Goal: Check status: Check status

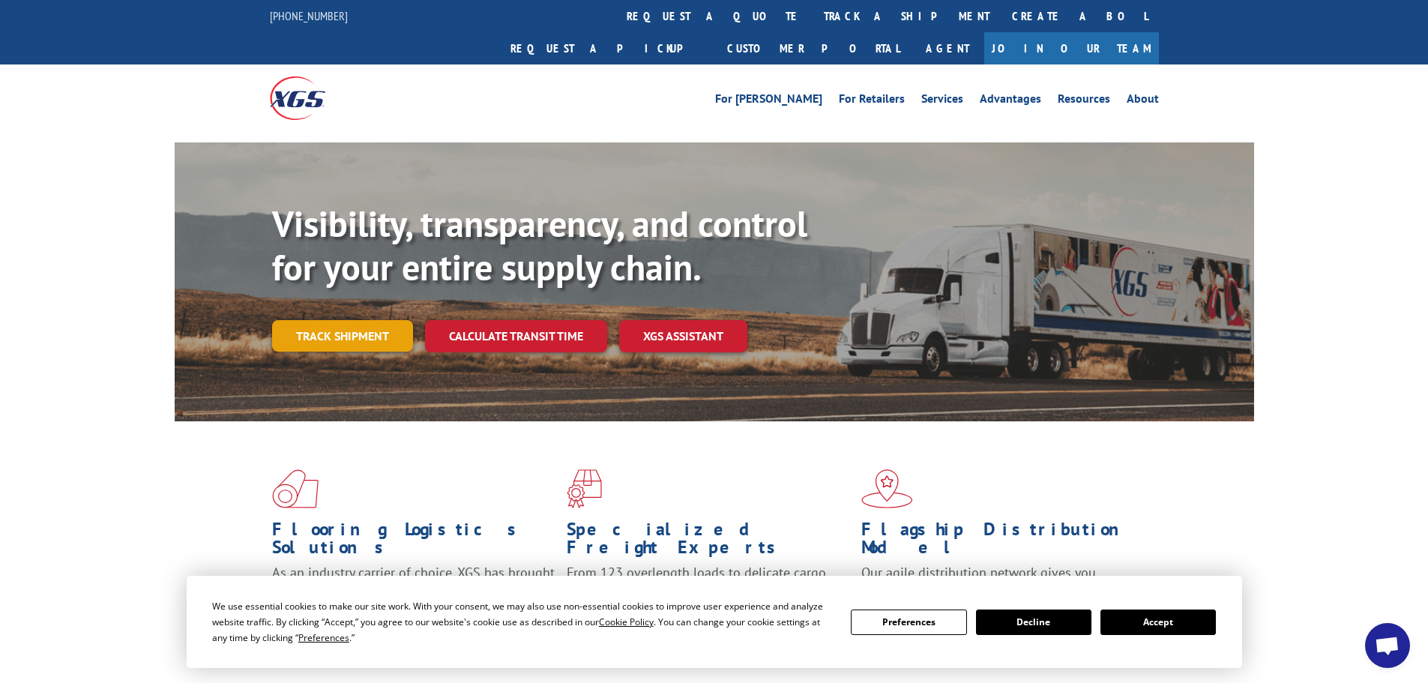
click at [357, 320] on link "Track shipment" at bounding box center [342, 335] width 141 height 31
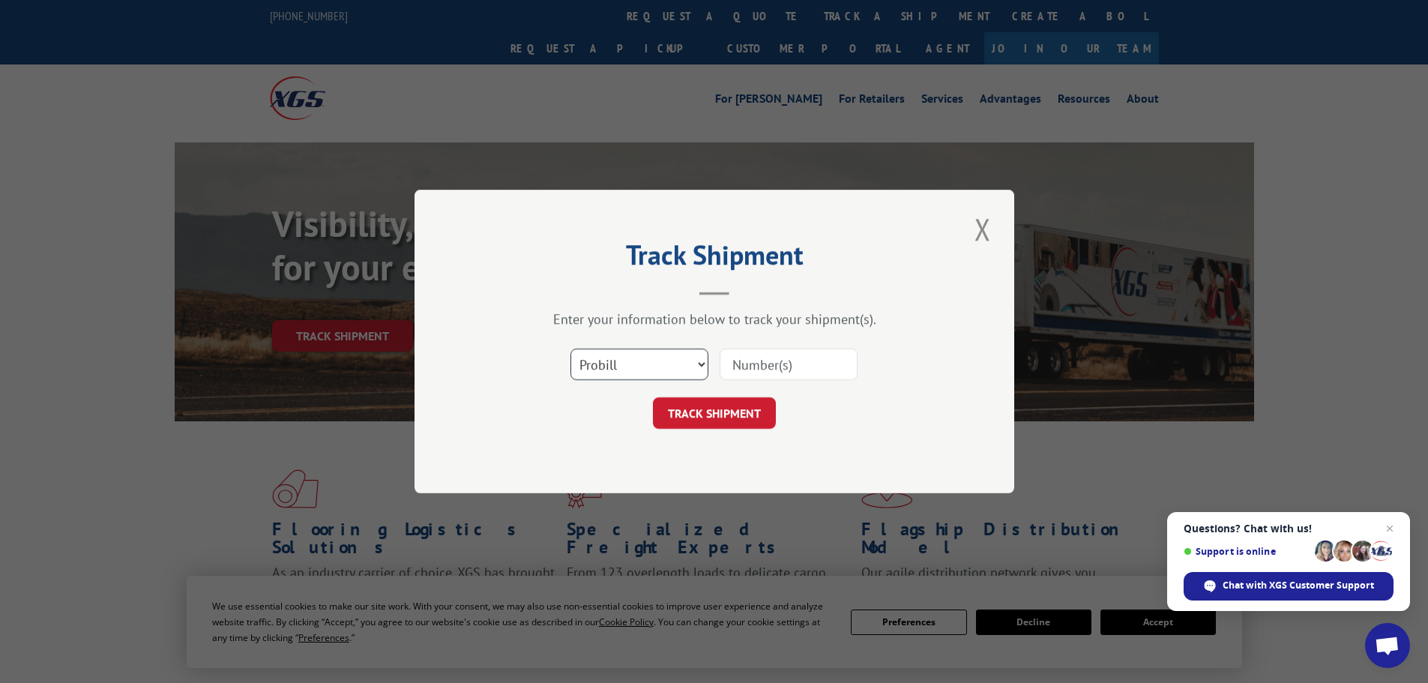
click at [656, 361] on select "Select category... Probill BOL PO" at bounding box center [640, 364] width 138 height 31
select select "bol"
click at [571, 349] on select "Select category... Probill BOL PO" at bounding box center [640, 364] width 138 height 31
click at [783, 370] on input at bounding box center [789, 364] width 138 height 31
paste input "5950820"
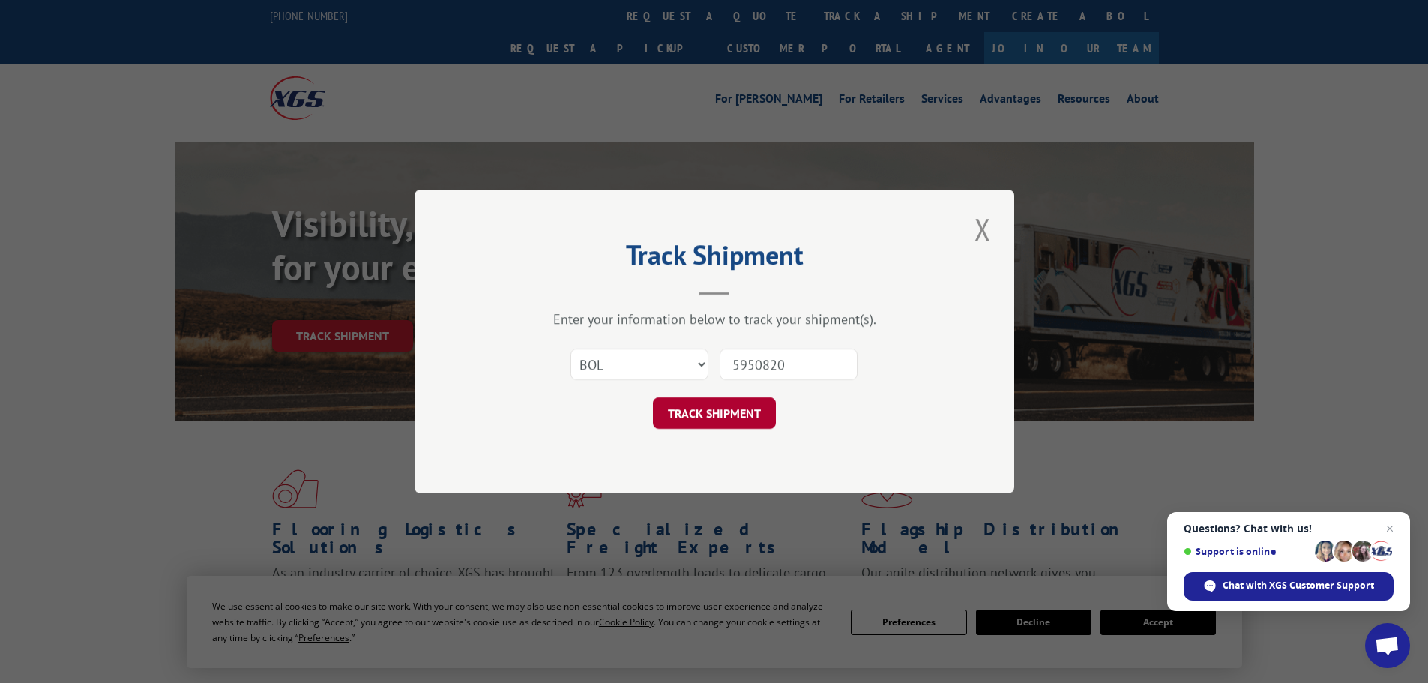
type input "5950820"
click at [723, 413] on button "TRACK SHIPMENT" at bounding box center [714, 412] width 123 height 31
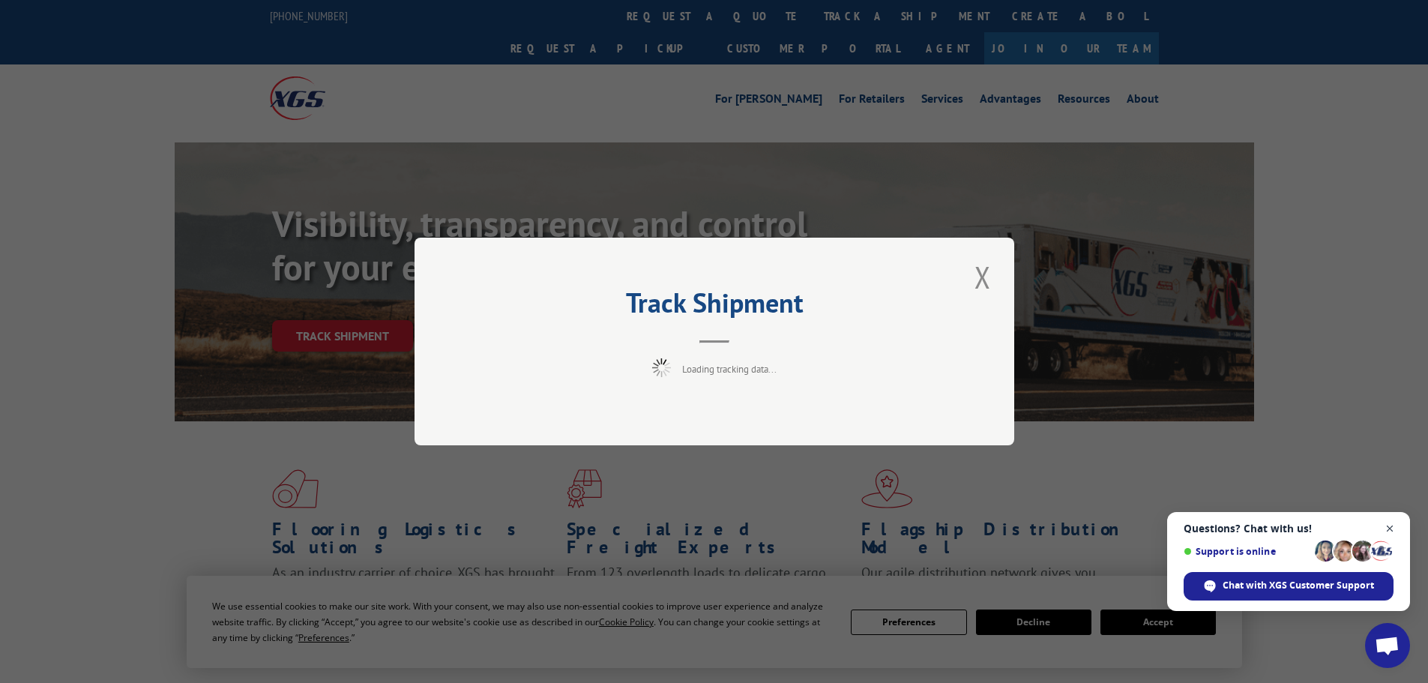
click at [1391, 529] on span "Open chat" at bounding box center [1390, 529] width 19 height 19
